Goal: Task Accomplishment & Management: Use online tool/utility

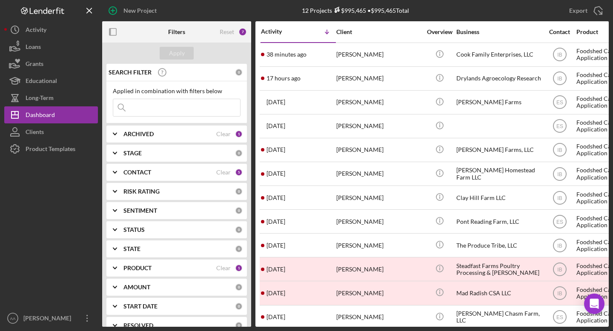
click at [185, 107] on input at bounding box center [176, 107] width 127 height 17
click at [173, 136] on div "ARCHIVED" at bounding box center [169, 134] width 93 height 7
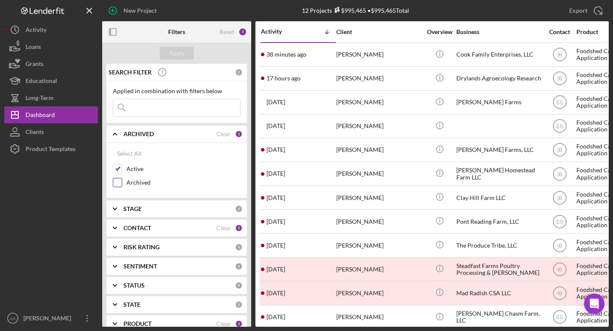
click at [116, 187] on div at bounding box center [117, 182] width 9 height 9
click at [118, 180] on input "Archived" at bounding box center [117, 182] width 9 height 9
checkbox input "true"
click at [120, 167] on input "Active" at bounding box center [117, 169] width 9 height 9
checkbox input "false"
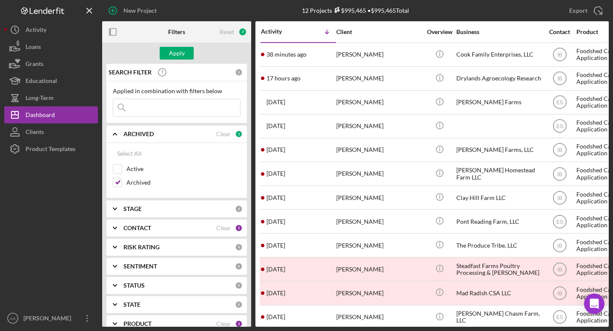
click at [153, 107] on input at bounding box center [176, 107] width 127 height 17
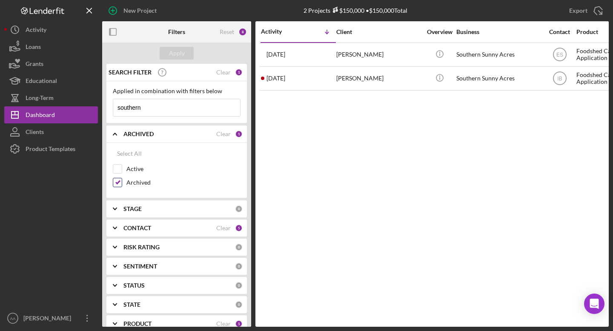
type input "southern"
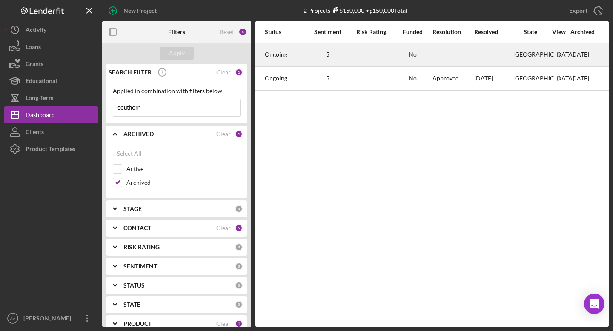
scroll to position [0, 699]
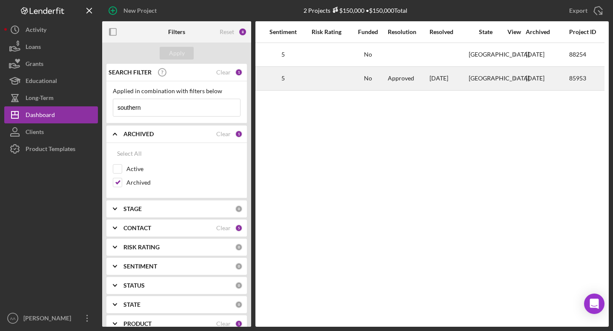
click at [411, 84] on div "Approved" at bounding box center [408, 78] width 41 height 23
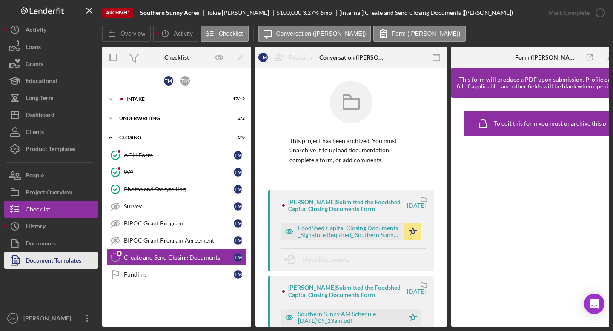
click at [58, 263] on div "Document Templates" at bounding box center [54, 261] width 56 height 19
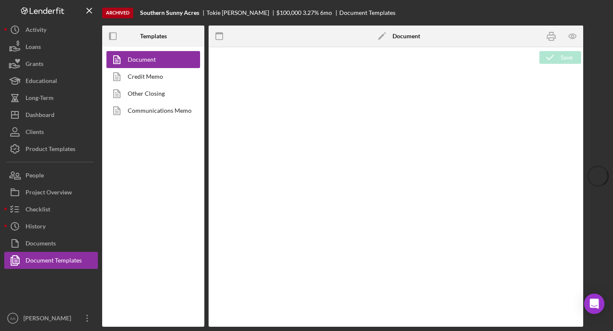
type textarea "<h1 style="text-align: left;">Resource Sheet</h1> <p class="p1">This resource s…"
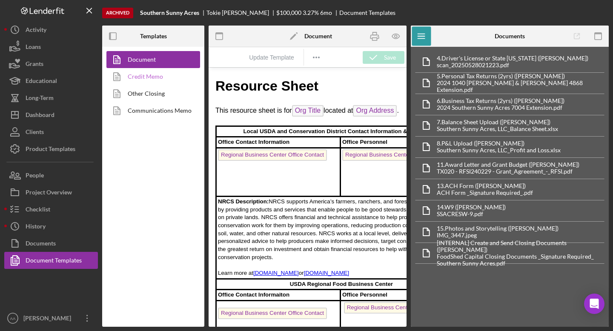
click at [157, 78] on link "Credit Memo" at bounding box center [150, 76] width 89 height 17
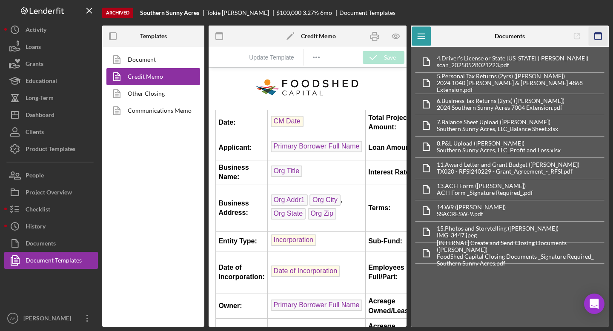
click at [603, 37] on icon "button" at bounding box center [597, 36] width 19 height 19
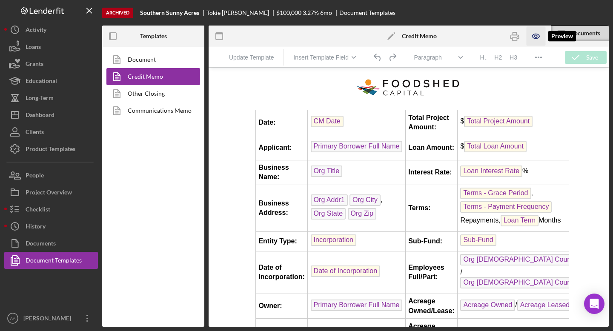
click at [536, 35] on icon "button" at bounding box center [535, 36] width 3 height 3
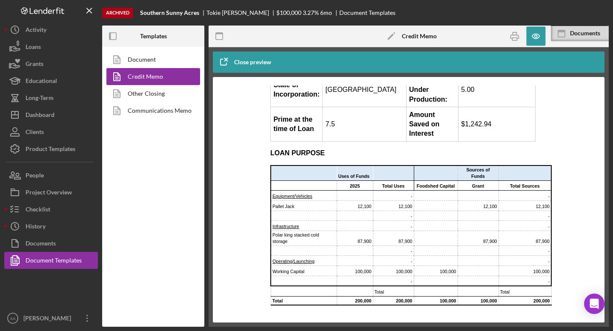
scroll to position [230, 0]
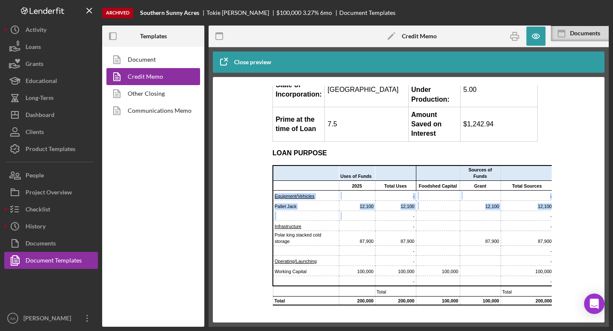
drag, startPoint x: 274, startPoint y: 196, endPoint x: 366, endPoint y: 218, distance: 94.4
click at [366, 218] on tbody "Uses of Funds Sources of Funds 2025 Total Uses Foodshed Capital Grant Total Sou…" at bounding box center [413, 235] width 280 height 140
click at [336, 227] on td "Infrastructure" at bounding box center [306, 226] width 66 height 10
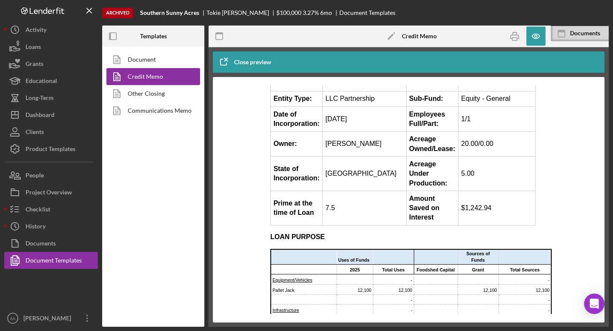
scroll to position [0, 2]
